Goal: Task Accomplishment & Management: Manage account settings

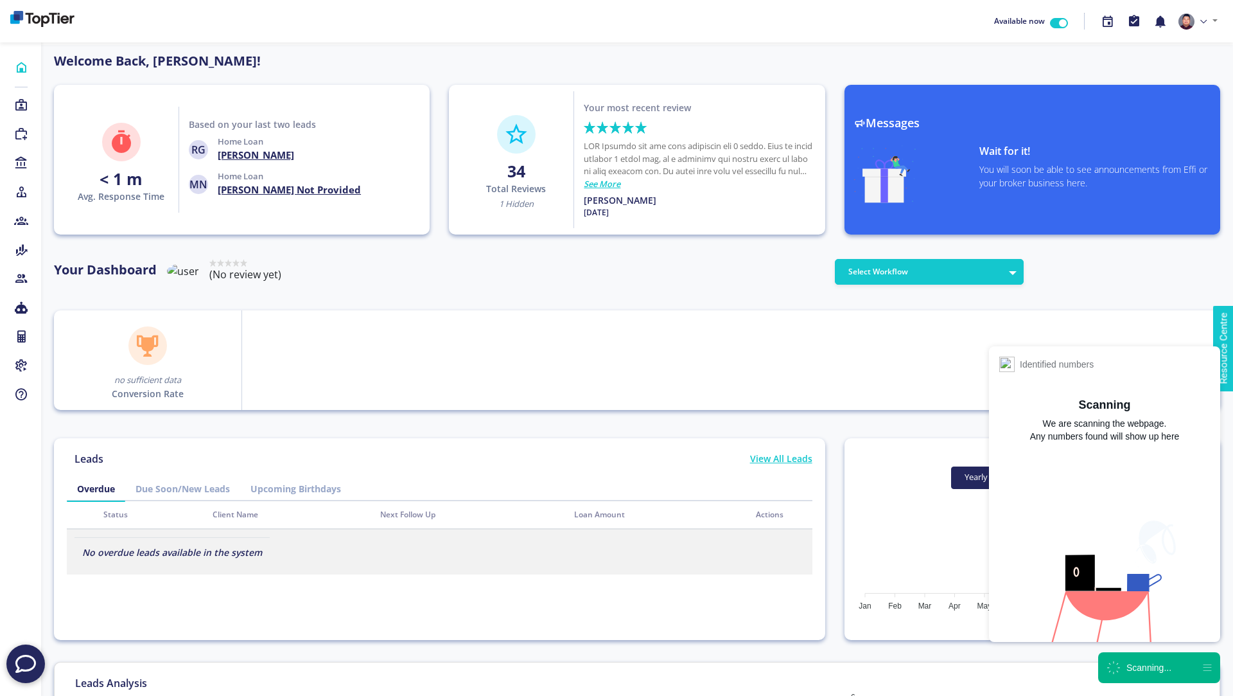
scroll to position [116, 206]
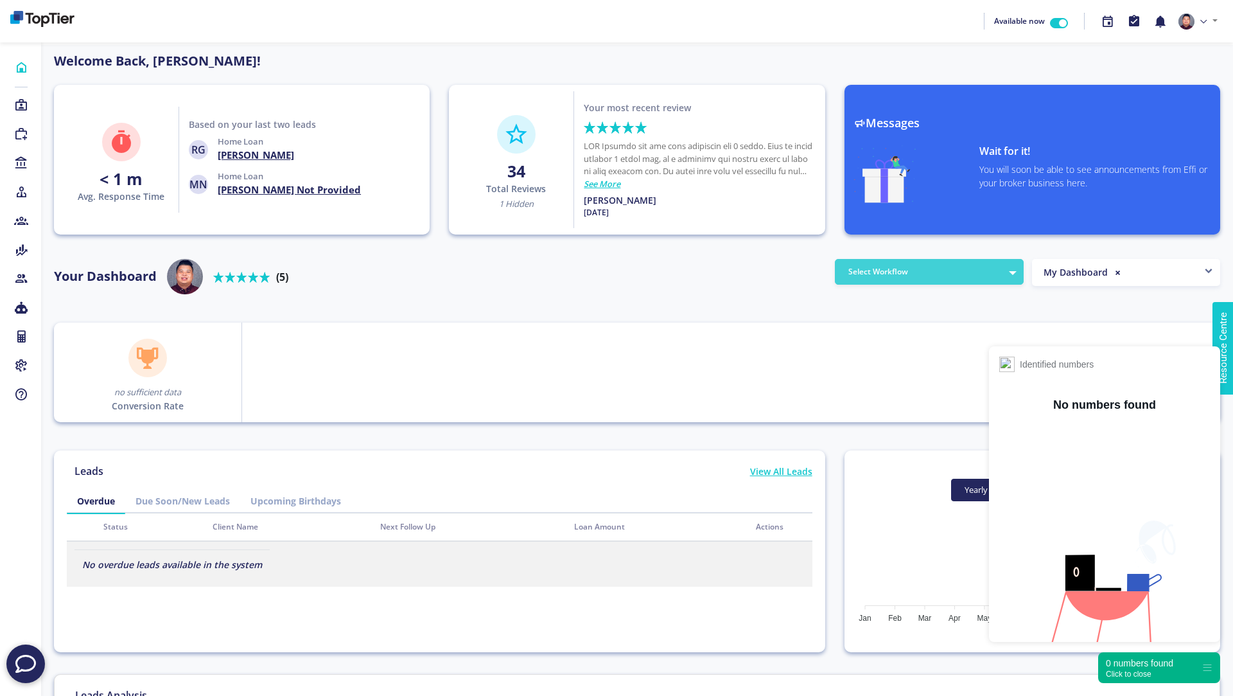
click at [974, 276] on button "Select Workflow" at bounding box center [929, 272] width 189 height 26
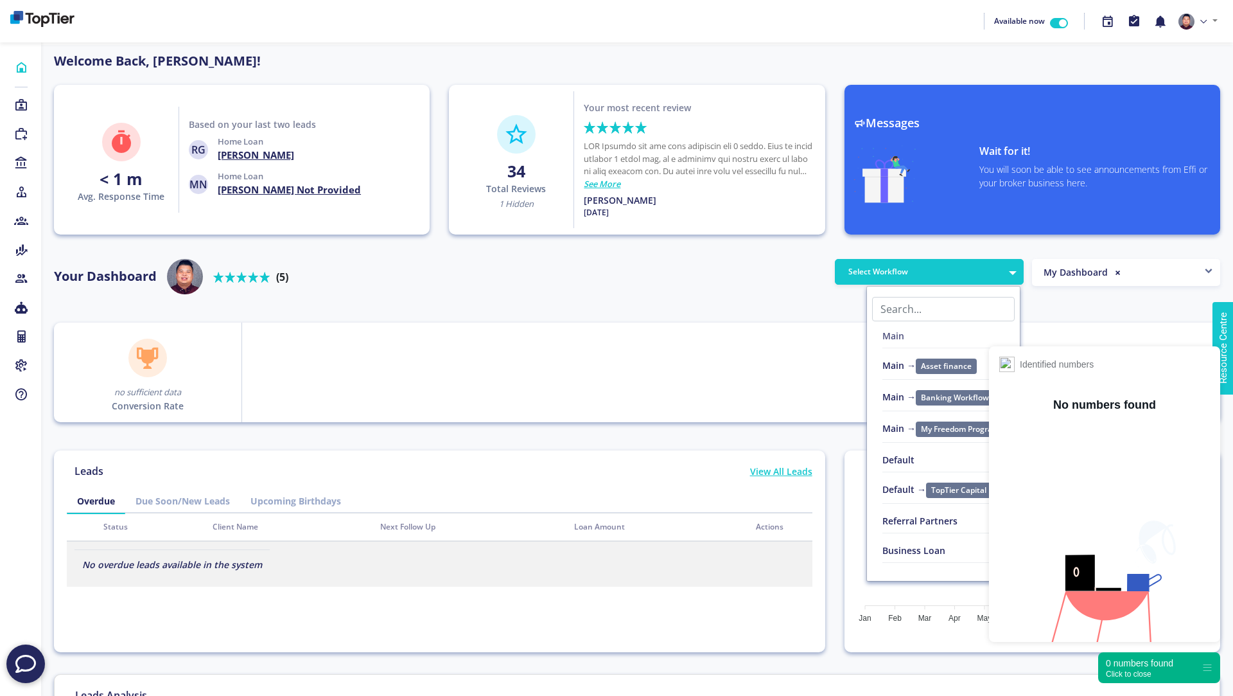
click at [899, 338] on link "Main" at bounding box center [943, 338] width 122 height 19
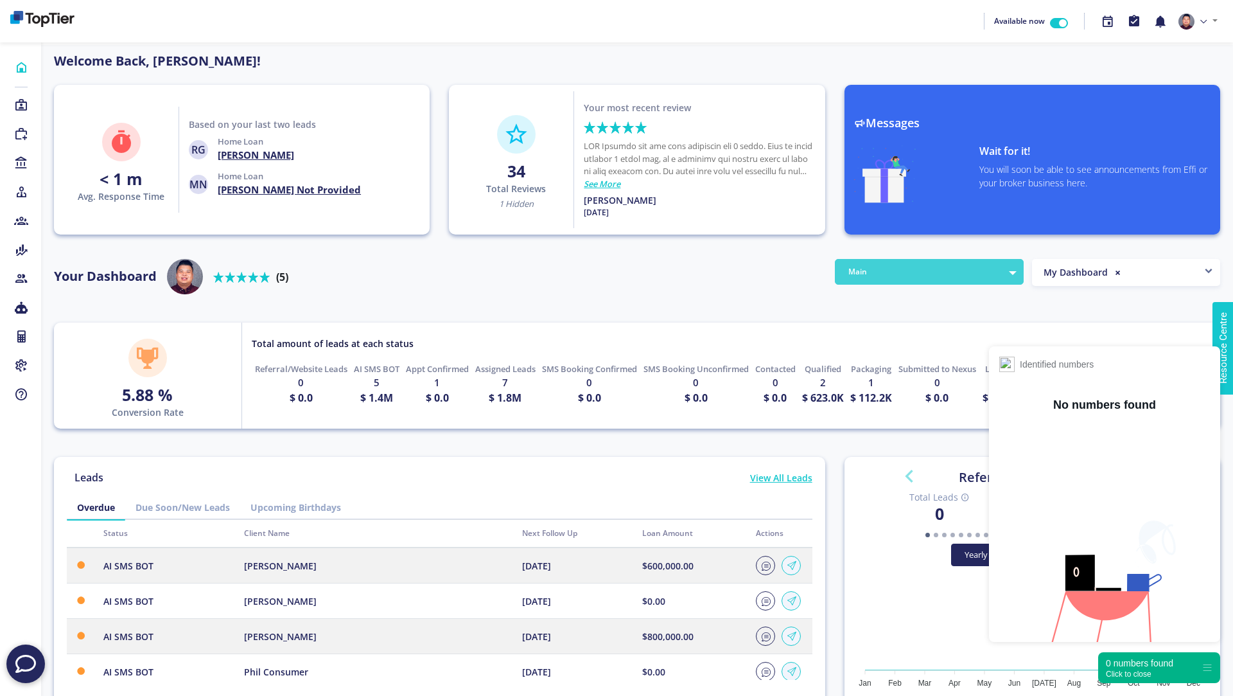
click at [931, 270] on button "Main" at bounding box center [929, 272] width 189 height 26
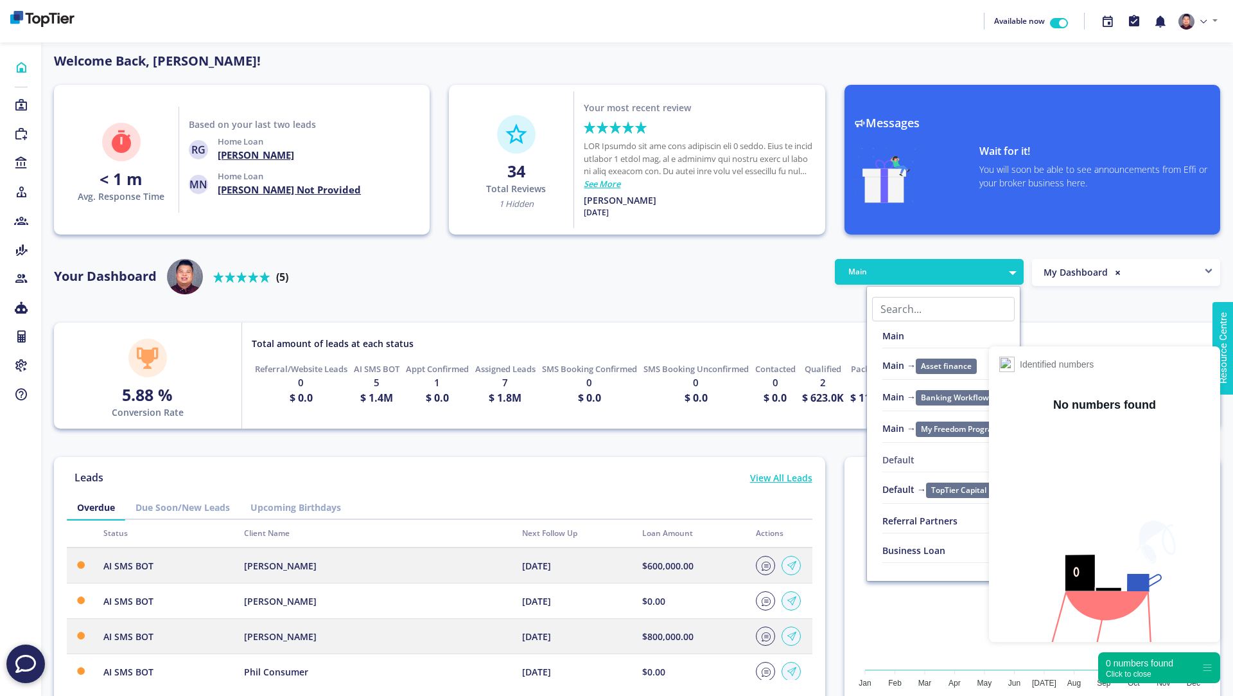
click at [895, 454] on link "Default" at bounding box center [943, 462] width 122 height 19
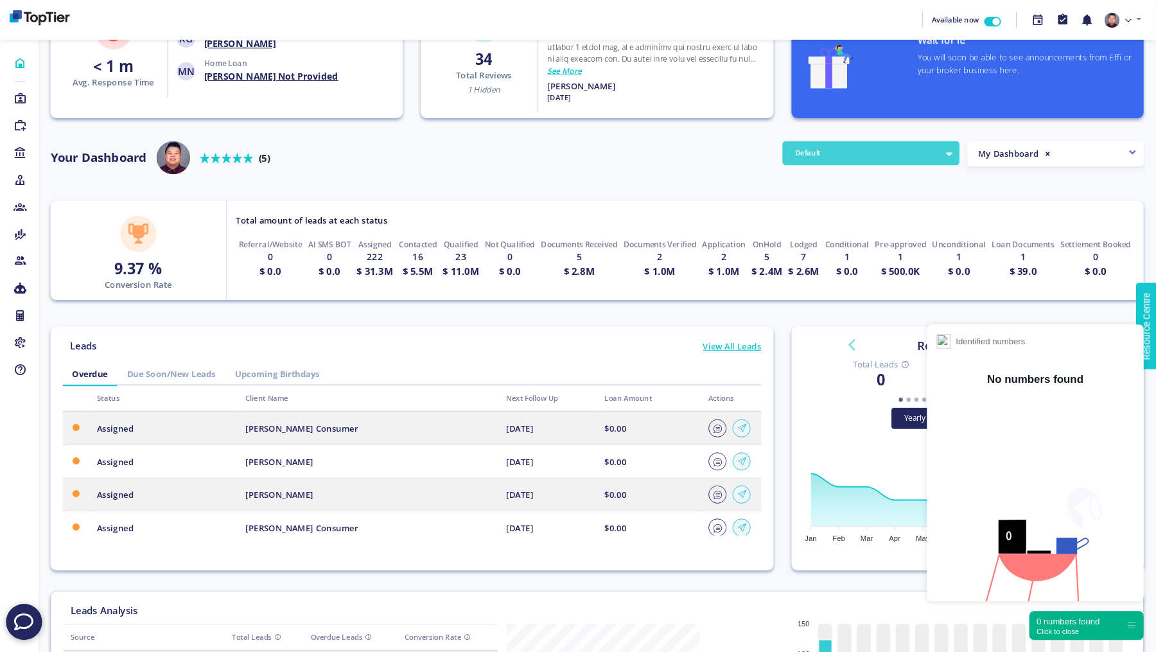
scroll to position [0, 0]
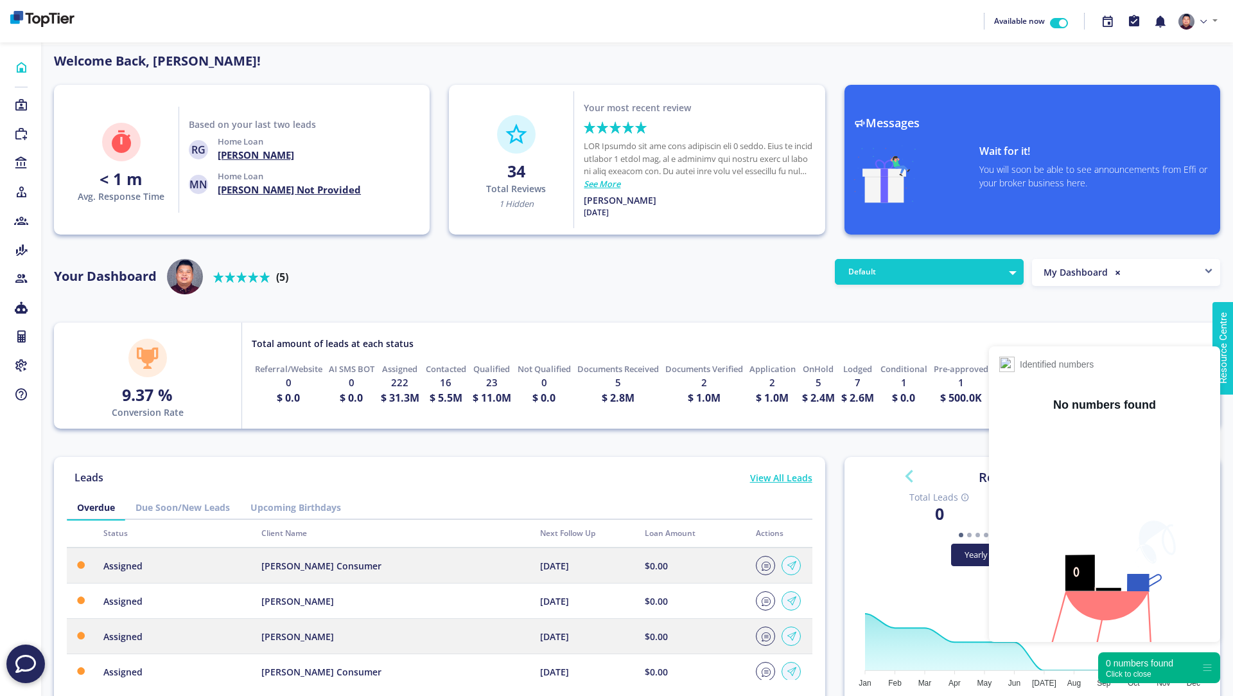
click at [1135, 679] on div "0 numbers found Click to close" at bounding box center [1159, 667] width 122 height 31
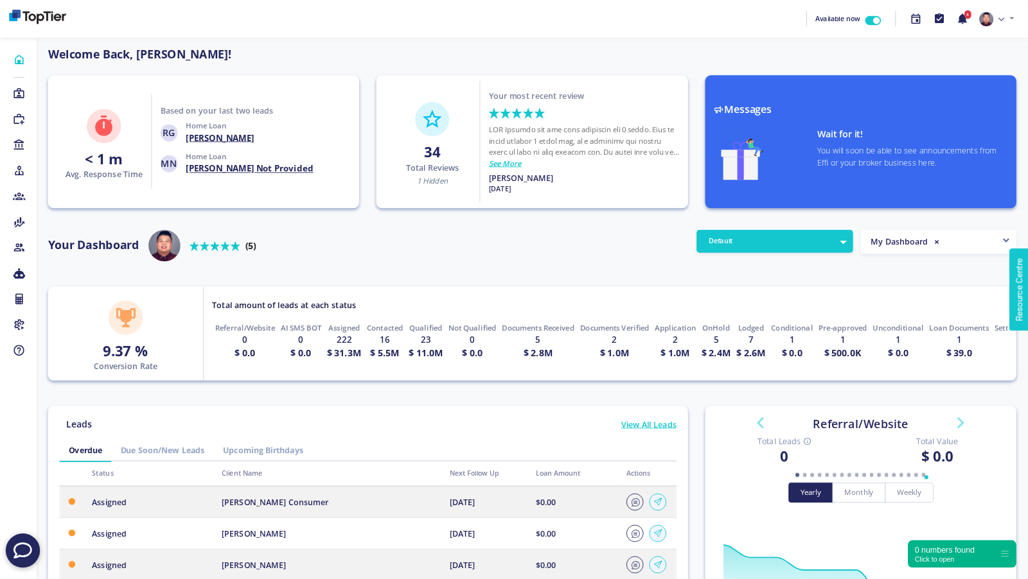
scroll to position [116, 206]
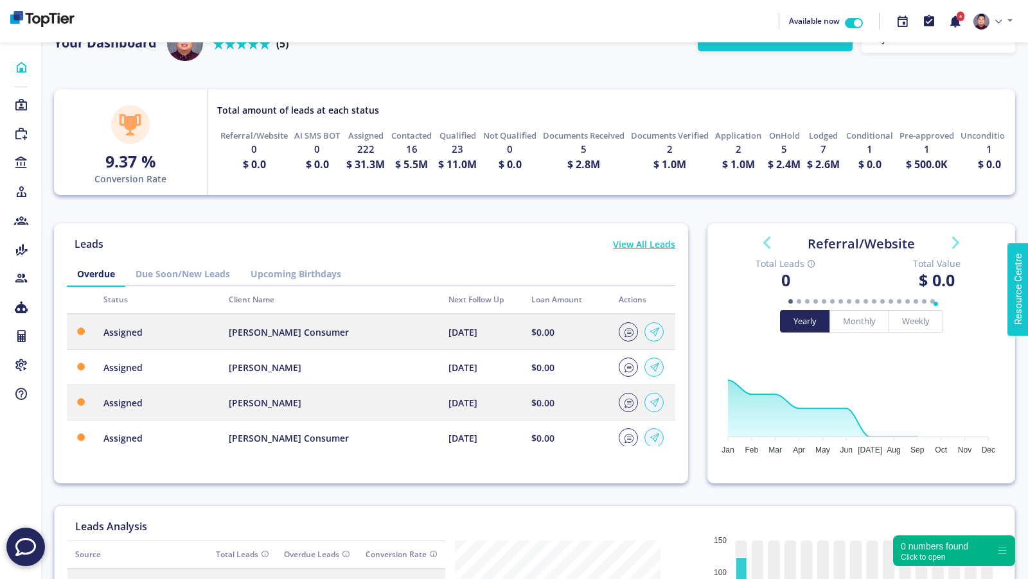
click at [598, 211] on div "Welcome Back, Andy Tran! < 1 m Avg. Response Time Based on your last two leads …" at bounding box center [534, 277] width 961 height 919
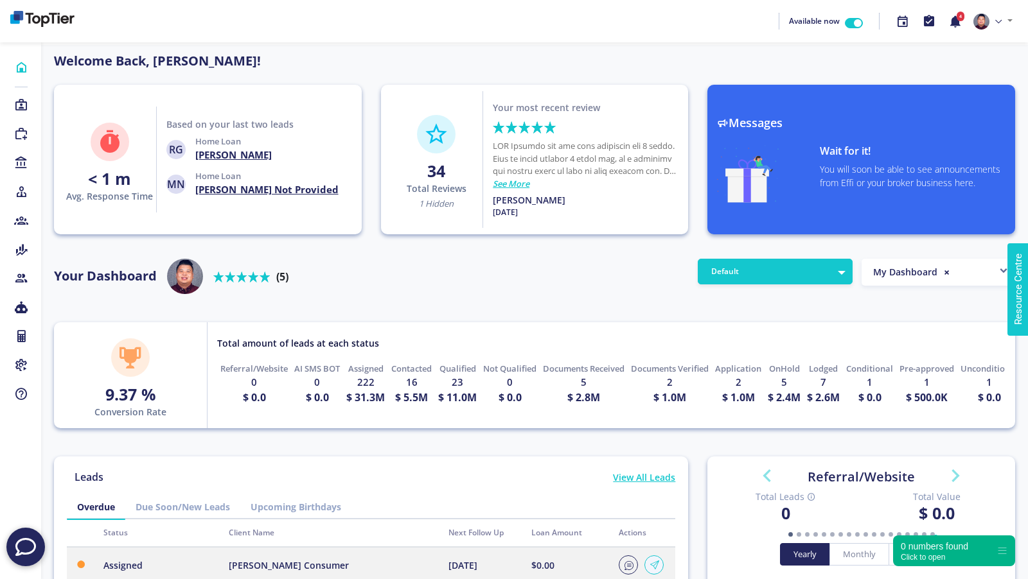
scroll to position [116, 206]
click at [992, 17] on link at bounding box center [992, 21] width 49 height 27
click at [997, 21] on icon at bounding box center [998, 22] width 6 height 6
click at [978, 46] on link "Profile" at bounding box center [965, 51] width 101 height 19
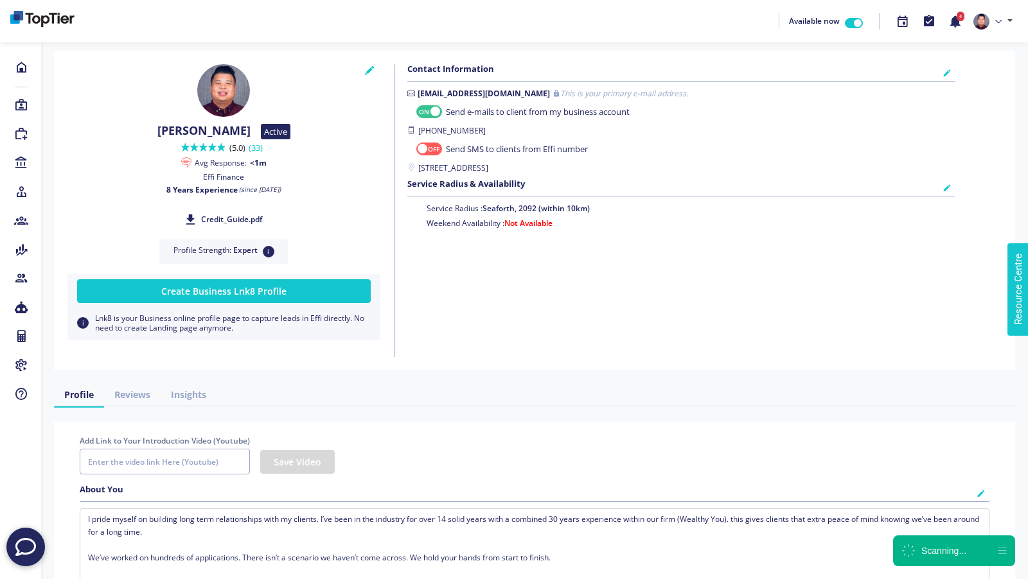
checkbox input "true"
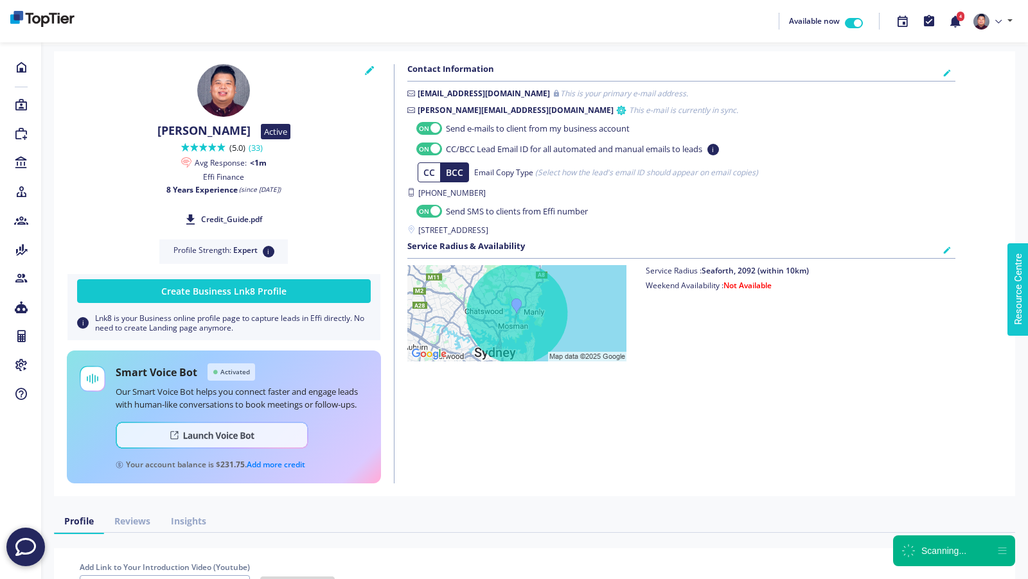
checkbox input "true"
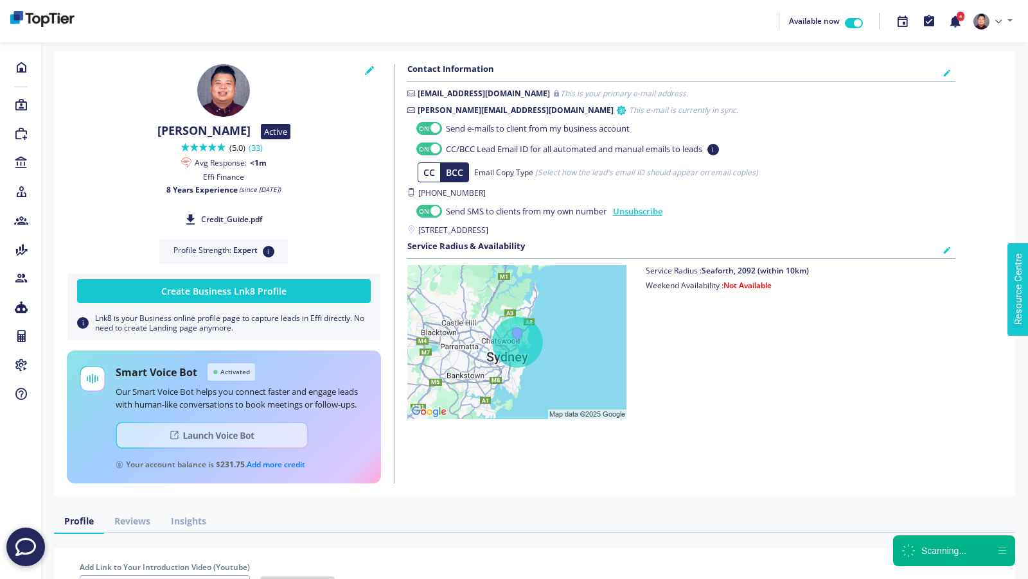
click at [176, 435] on img at bounding box center [212, 435] width 193 height 27
